Goal: Task Accomplishment & Management: Complete application form

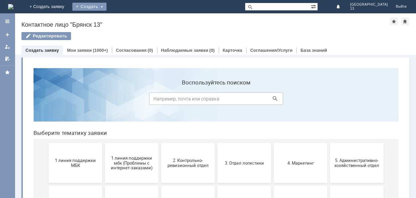
click at [106, 6] on div "Создать" at bounding box center [89, 7] width 34 height 8
click at [124, 20] on link "Заявка" at bounding box center [99, 20] width 51 height 8
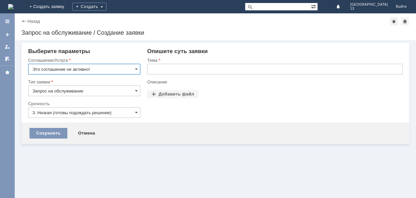
click at [138, 70] on input "Это соглашение не активно!" at bounding box center [84, 69] width 112 height 11
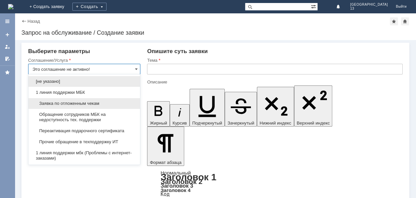
click at [83, 103] on span "Заявка по отложенным чекам" at bounding box center [83, 103] width 103 height 5
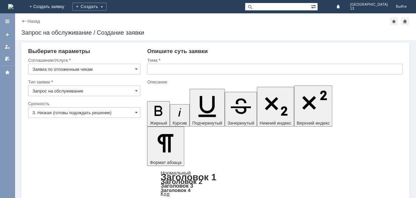
type input "Заявка по отложенным чекам"
click at [168, 70] on input "text" at bounding box center [274, 69] width 255 height 11
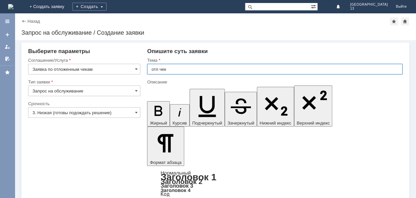
type input "отл чек"
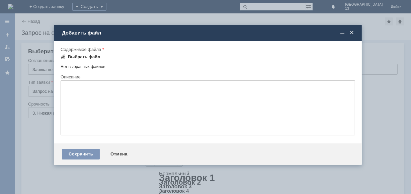
click at [90, 57] on div "Выбрать файл" at bounding box center [84, 56] width 32 height 5
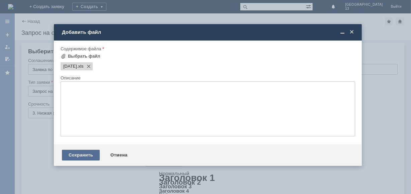
click at [82, 157] on div "Сохранить" at bounding box center [81, 155] width 38 height 11
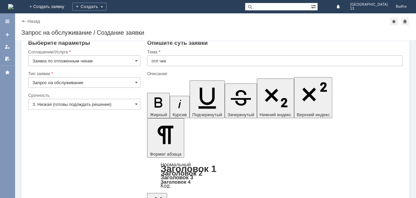
scroll to position [13, 0]
